Goal: Information Seeking & Learning: Learn about a topic

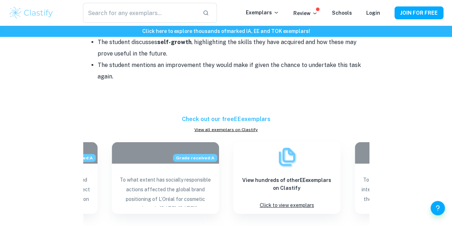
scroll to position [1039, 0]
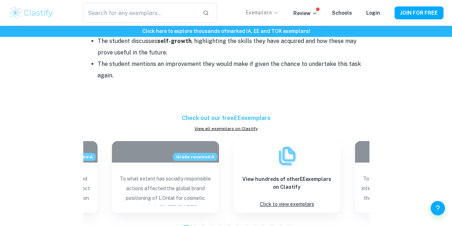
click at [261, 9] on p "Exemplars" at bounding box center [262, 13] width 33 height 8
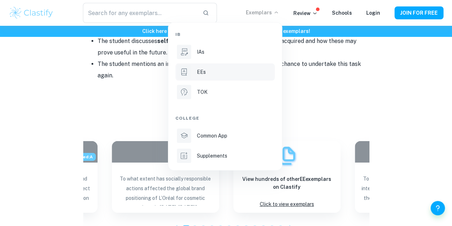
click at [202, 72] on p "EEs" at bounding box center [201, 72] width 9 height 8
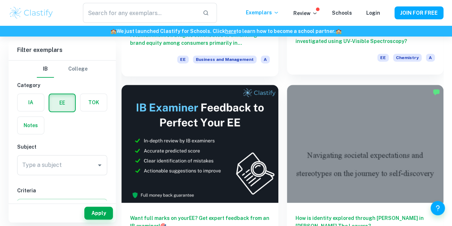
scroll to position [198, 0]
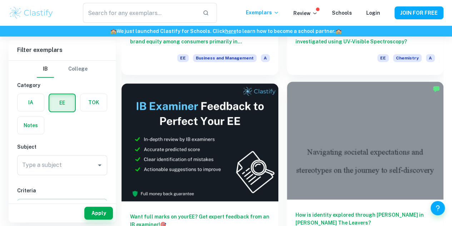
click at [296, 211] on h6 "How is identity explored through [PERSON_NAME] in [PERSON_NAME] The Leavers?" at bounding box center [366, 223] width 140 height 24
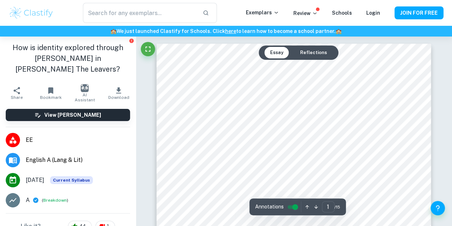
click at [319, 52] on button "Reflections" at bounding box center [314, 52] width 38 height 11
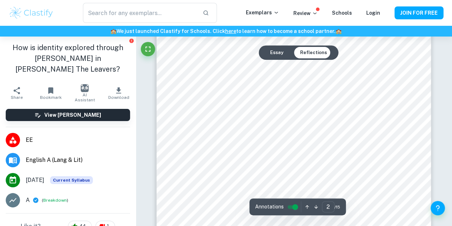
scroll to position [498, 0]
click at [315, 51] on button "Reflections" at bounding box center [314, 52] width 38 height 11
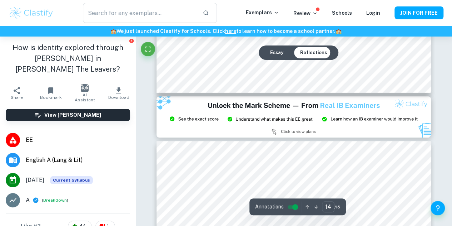
type input "15"
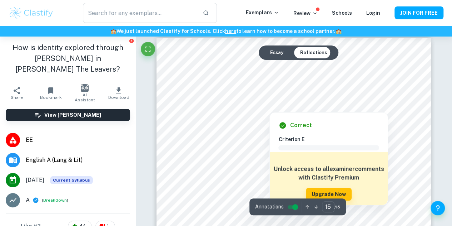
scroll to position [5661, 0]
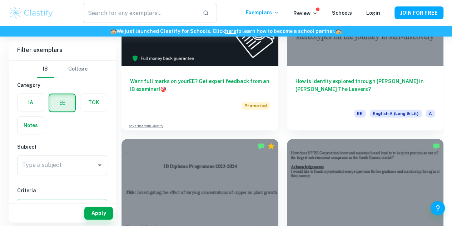
scroll to position [335, 0]
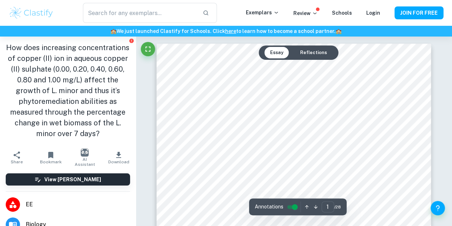
click at [312, 55] on button "Reflections" at bounding box center [314, 52] width 38 height 11
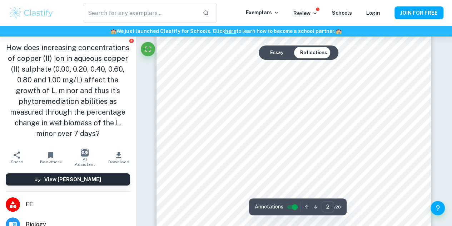
scroll to position [442, 0]
click at [312, 51] on button "Reflections" at bounding box center [314, 52] width 38 height 11
click at [275, 49] on button "Essay" at bounding box center [277, 52] width 25 height 11
click at [322, 54] on button "Reflections" at bounding box center [314, 52] width 38 height 11
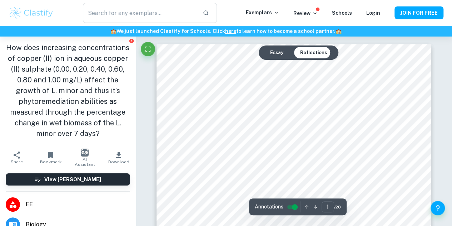
click at [290, 53] on div "Essay Reflections" at bounding box center [299, 52] width 68 height 11
click at [275, 50] on button "Essay" at bounding box center [277, 52] width 25 height 11
click at [312, 48] on button "Reflections" at bounding box center [314, 52] width 38 height 11
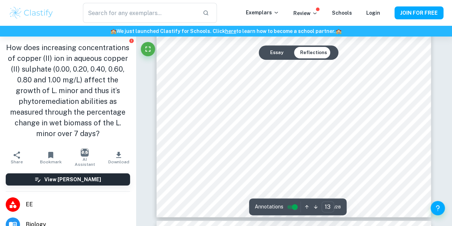
scroll to position [4622, 0]
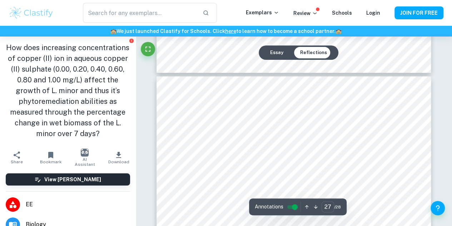
type input "28"
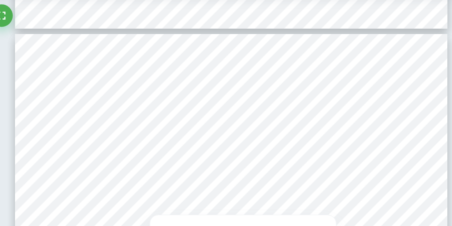
scroll to position [9934, 0]
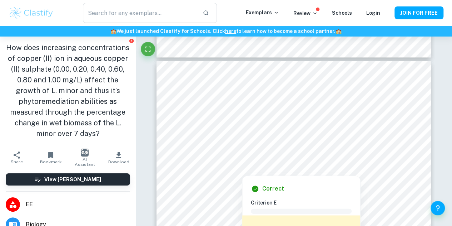
drag, startPoint x: 272, startPoint y: 154, endPoint x: 154, endPoint y: 123, distance: 122.0
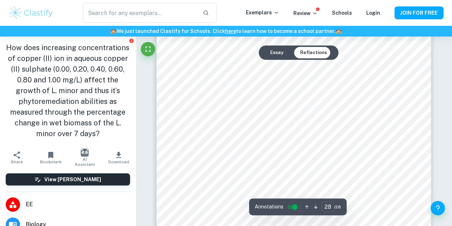
scroll to position [9947, 0]
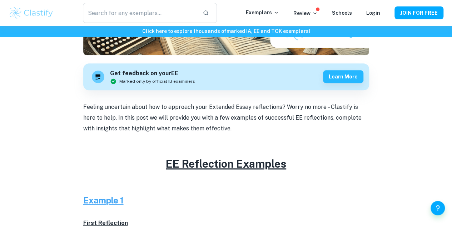
scroll to position [307, 0]
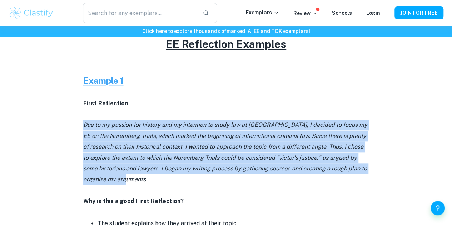
drag, startPoint x: 154, startPoint y: 181, endPoint x: 82, endPoint y: 129, distance: 89.1
copy icon "Due to my passion for history and my intention to study law at university, I de…"
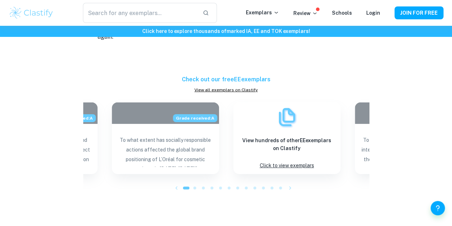
scroll to position [1088, 0]
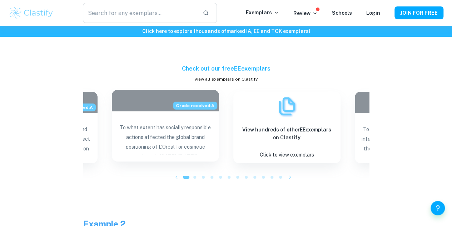
click at [192, 123] on p "To what extent has socially responsible actions affected the global brand posit…" at bounding box center [166, 138] width 96 height 31
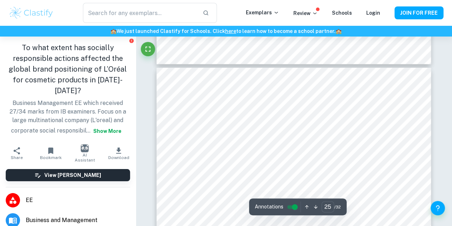
scroll to position [9571, 0]
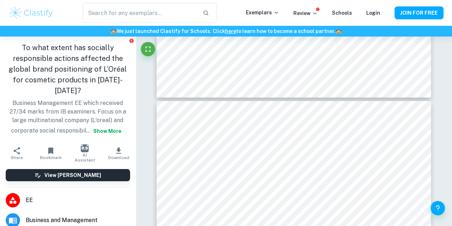
scroll to position [1088, 0]
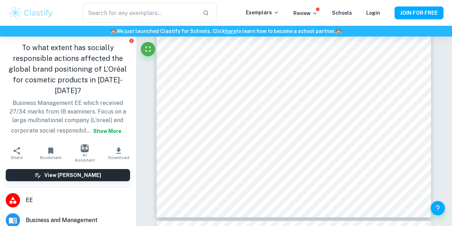
type input "3"
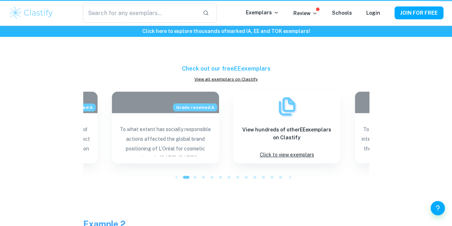
scroll to position [0, 0]
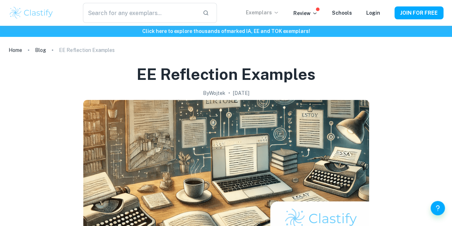
click at [270, 10] on p "Exemplars" at bounding box center [262, 13] width 33 height 8
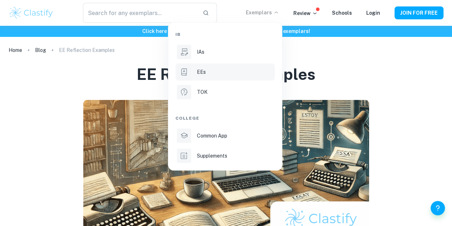
click at [206, 75] on div "EEs" at bounding box center [235, 72] width 77 height 8
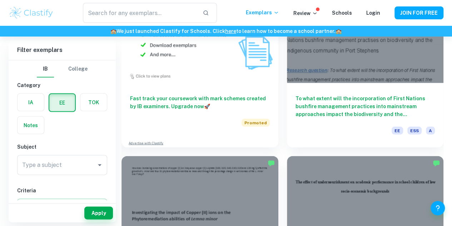
scroll to position [698, 0]
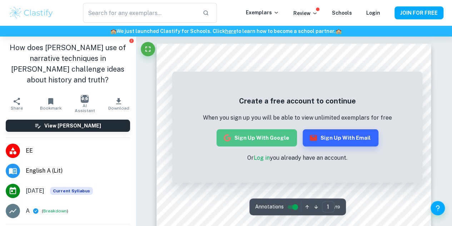
click at [275, 143] on button "Sign up with Google" at bounding box center [257, 137] width 80 height 17
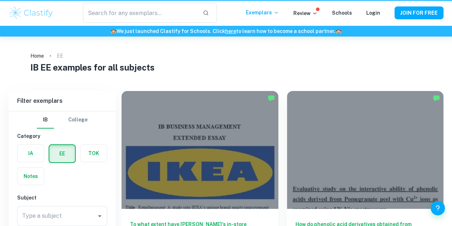
scroll to position [698, 0]
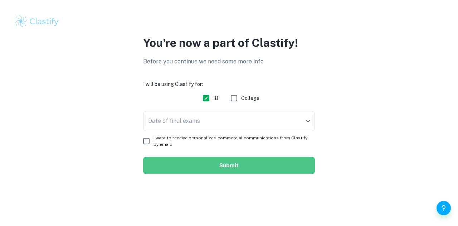
click at [254, 166] on button "Submit" at bounding box center [229, 165] width 172 height 17
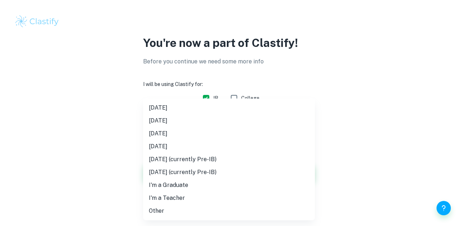
click at [255, 119] on body "We value your privacy We use cookies to enhance your browsing experience, serve…" at bounding box center [229, 113] width 458 height 226
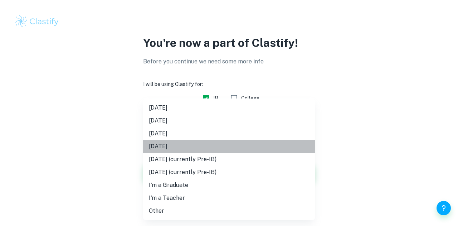
click at [238, 149] on li "November 2026" at bounding box center [229, 146] width 172 height 13
type input "N26"
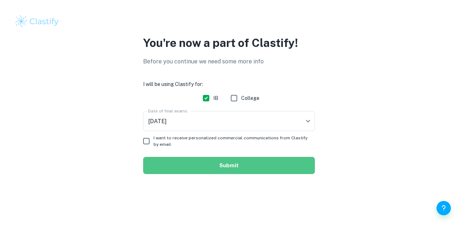
click at [237, 161] on button "Submit" at bounding box center [229, 165] width 172 height 17
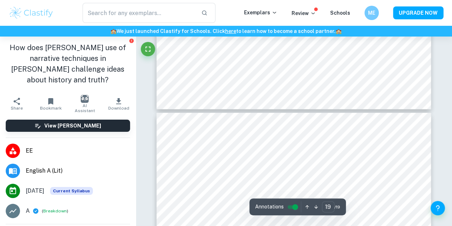
type input "18"
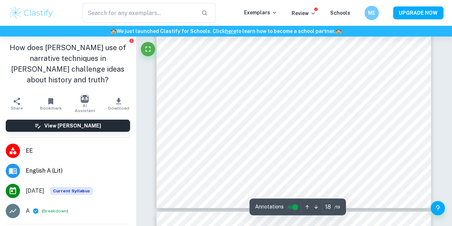
scroll to position [6460, 0]
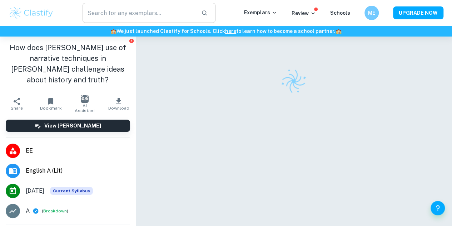
click at [145, 12] on input "text" at bounding box center [139, 13] width 113 height 20
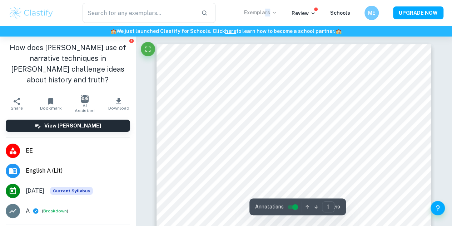
drag, startPoint x: 270, startPoint y: 19, endPoint x: 269, endPoint y: 14, distance: 5.5
click at [269, 14] on div "​ Exemplars Review Schools ME UPGRADE NOW" at bounding box center [226, 13] width 452 height 20
click at [269, 14] on p "Exemplars" at bounding box center [260, 13] width 33 height 8
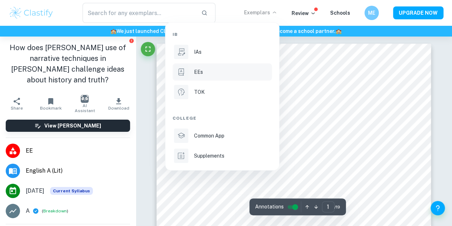
click at [203, 70] on div "EEs" at bounding box center [232, 72] width 77 height 8
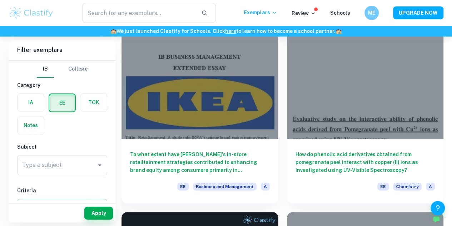
scroll to position [70, 0]
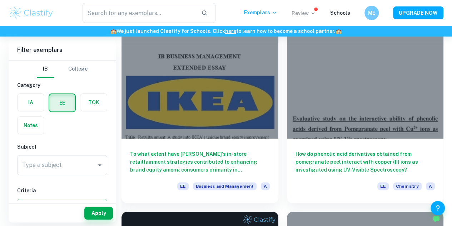
click at [302, 15] on p "Review" at bounding box center [304, 13] width 24 height 8
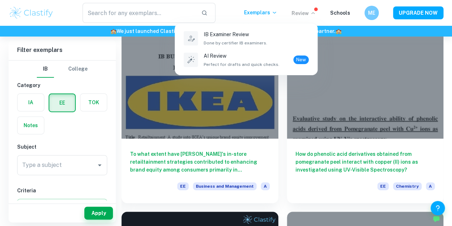
click at [270, 8] on div at bounding box center [226, 113] width 452 height 226
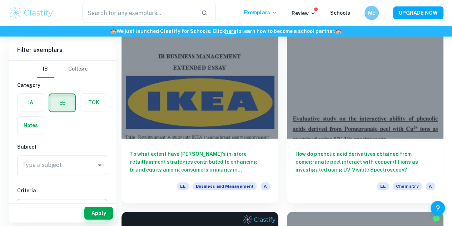
click at [272, 11] on p "Exemplars" at bounding box center [260, 13] width 33 height 8
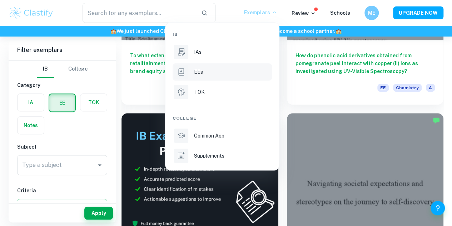
scroll to position [169, 0]
click at [350, 73] on div at bounding box center [226, 113] width 452 height 226
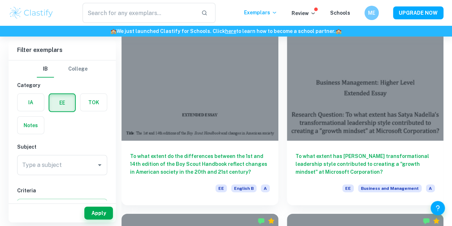
scroll to position [995, 0]
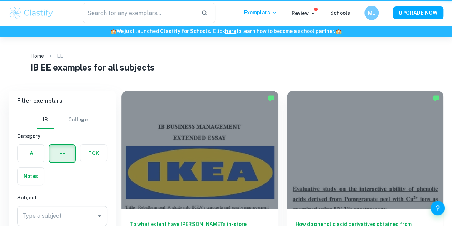
scroll to position [995, 0]
